Goal: Find specific page/section: Find specific page/section

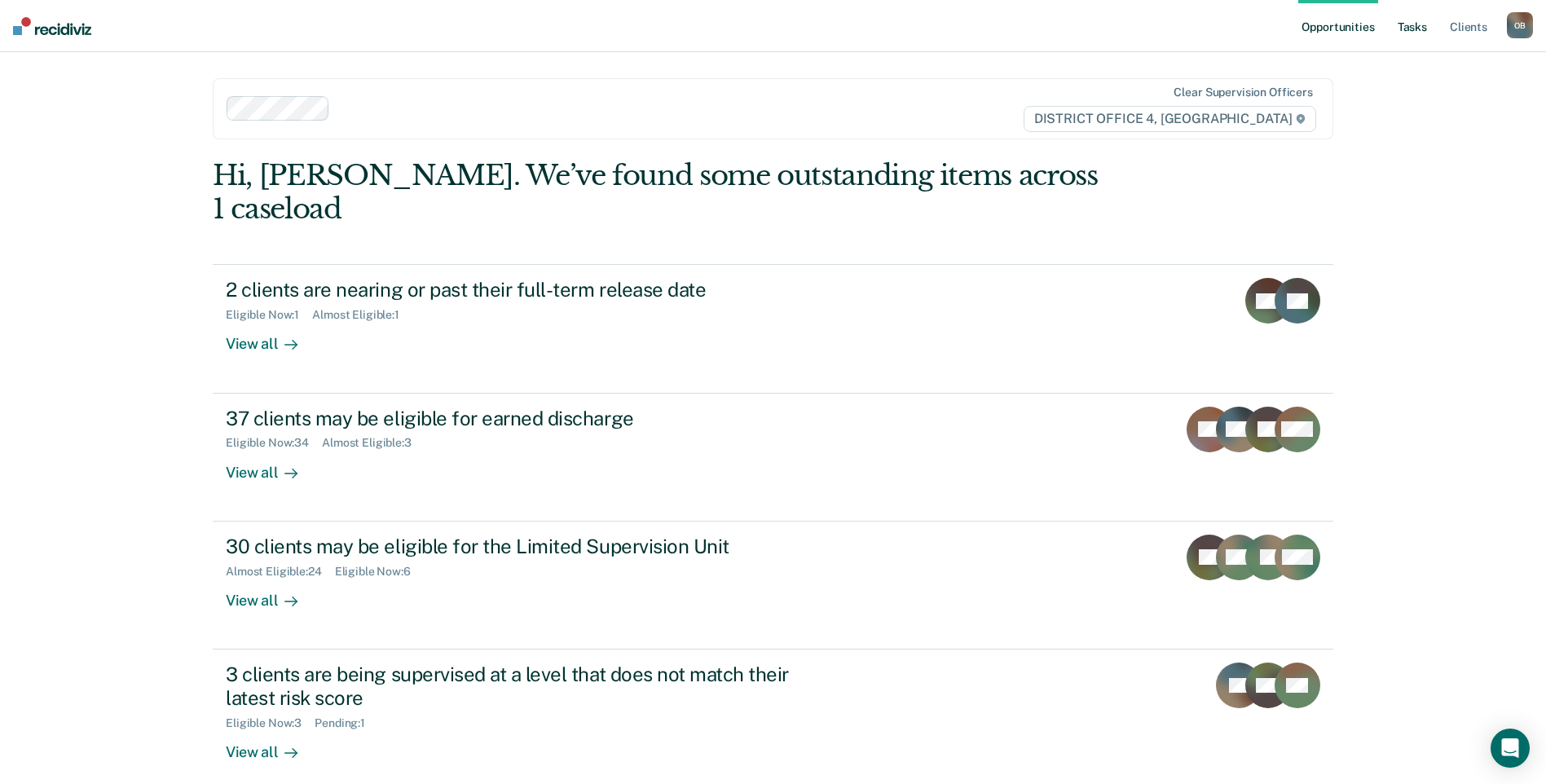
click at [1421, 25] on link "Tasks" at bounding box center [1413, 26] width 36 height 52
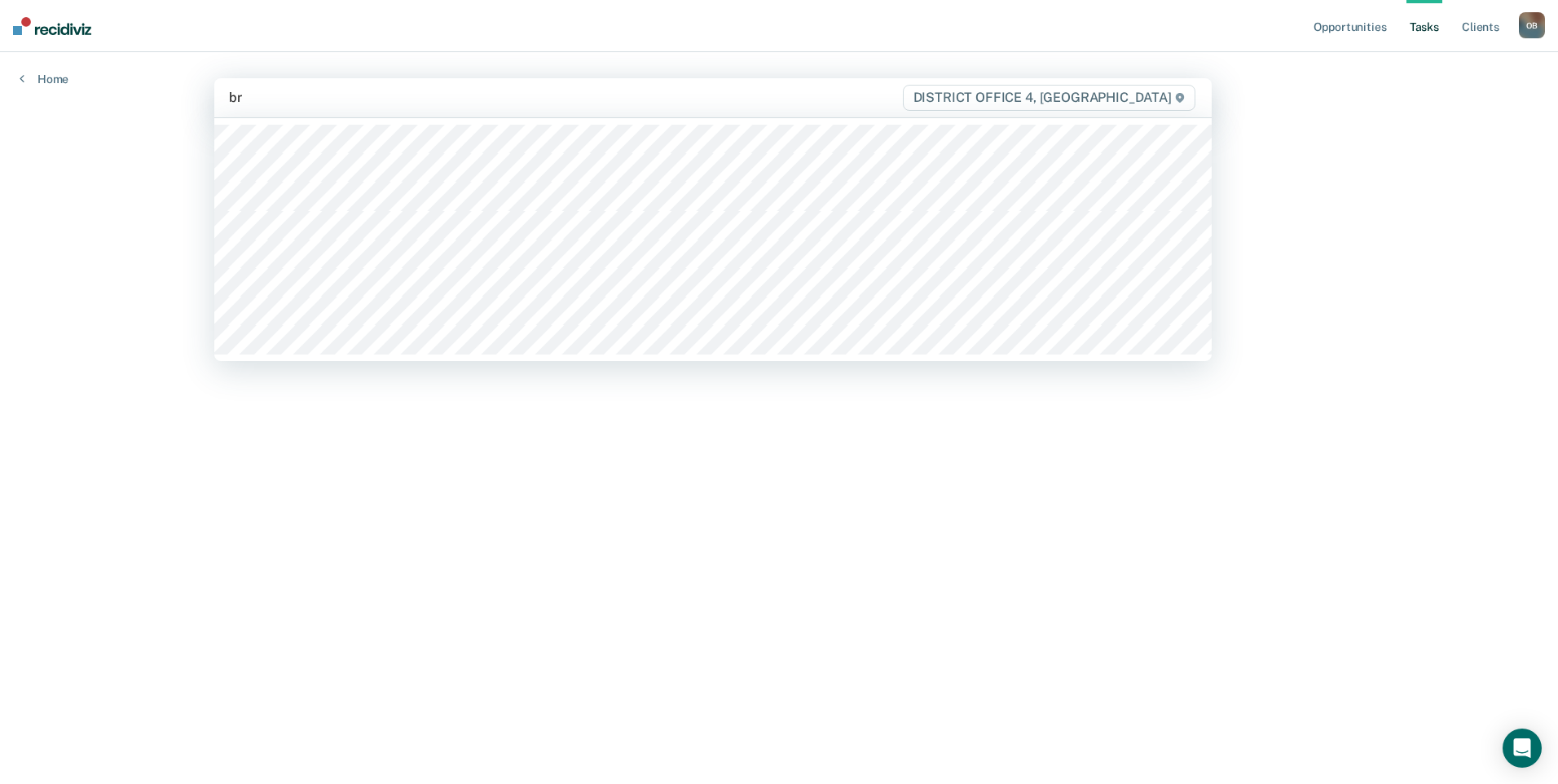
type input "bra"
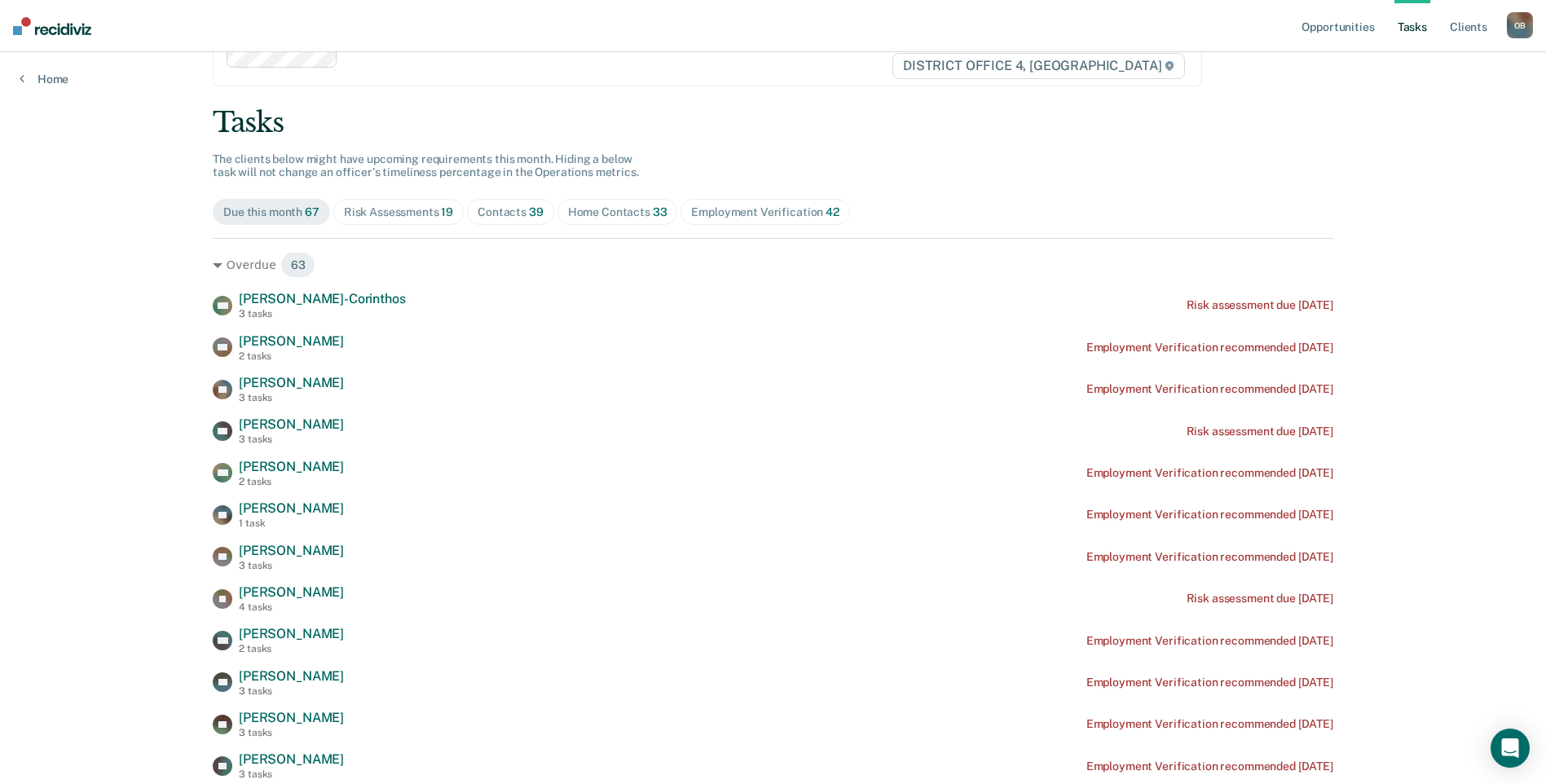
scroll to position [81, 0]
